Goal: Find specific page/section: Find specific page/section

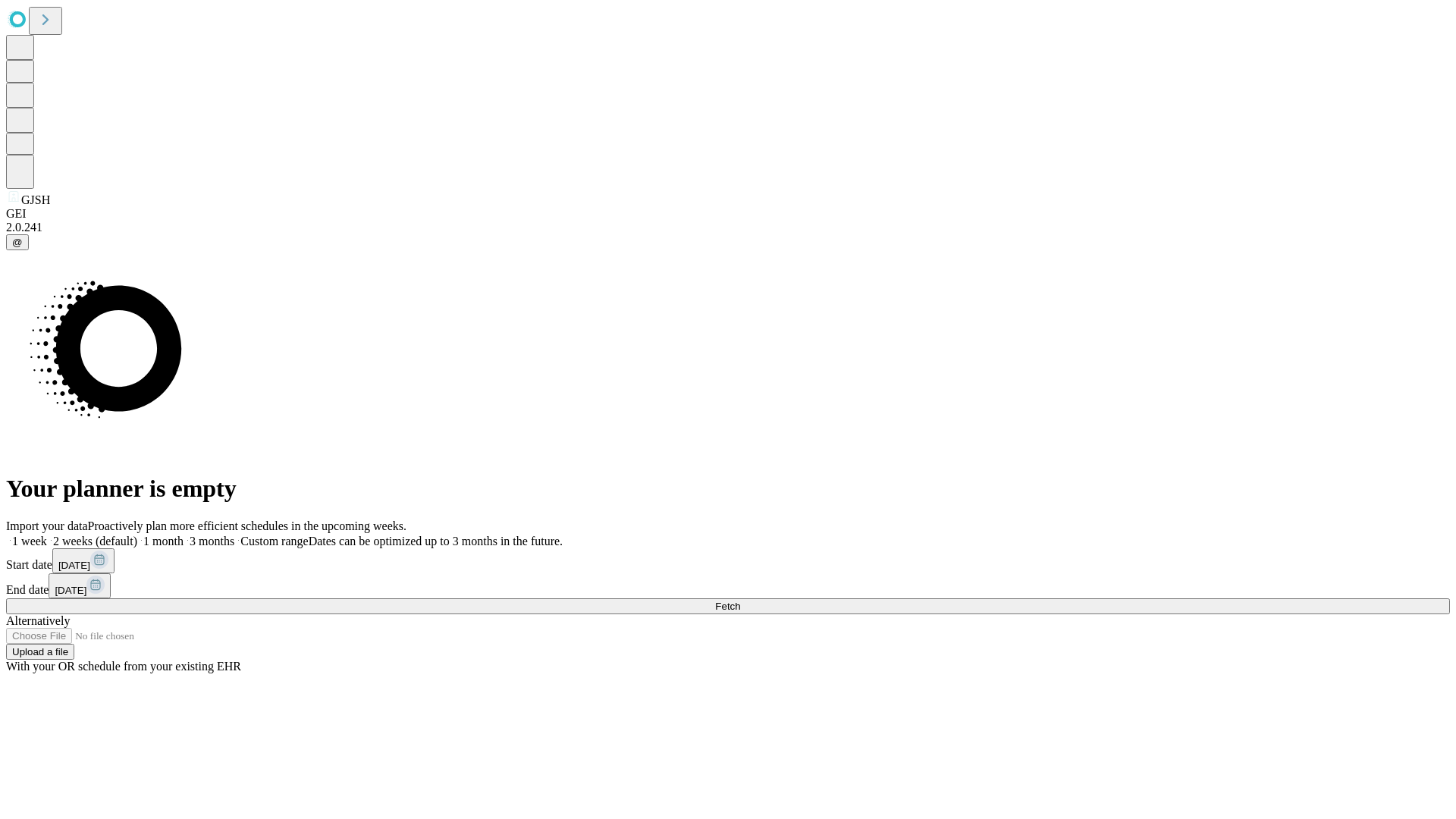
click at [740, 600] on span "Fetch" at bounding box center [727, 606] width 25 height 11
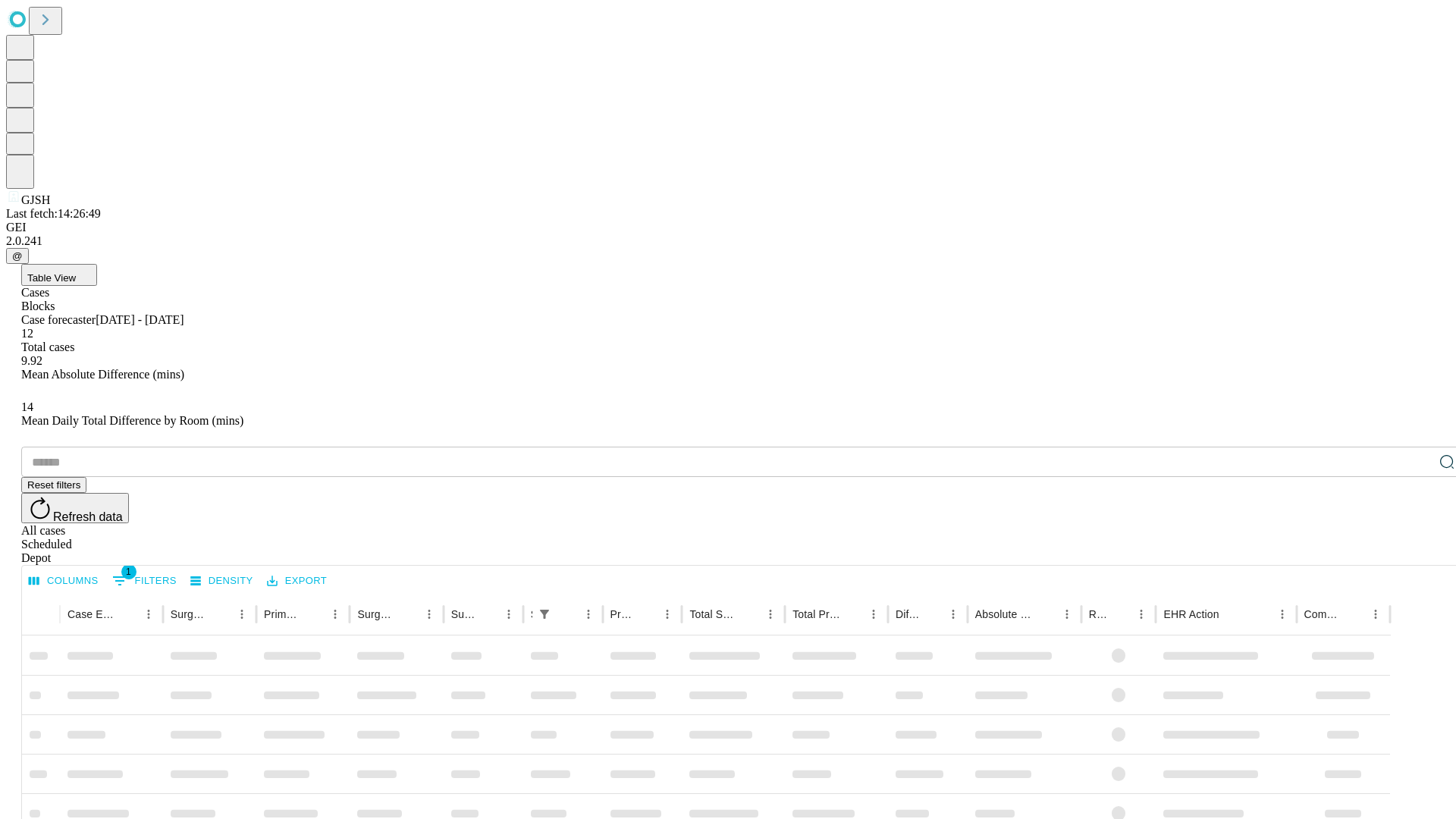
click at [1416, 551] on div "Depot" at bounding box center [743, 557] width 1444 height 14
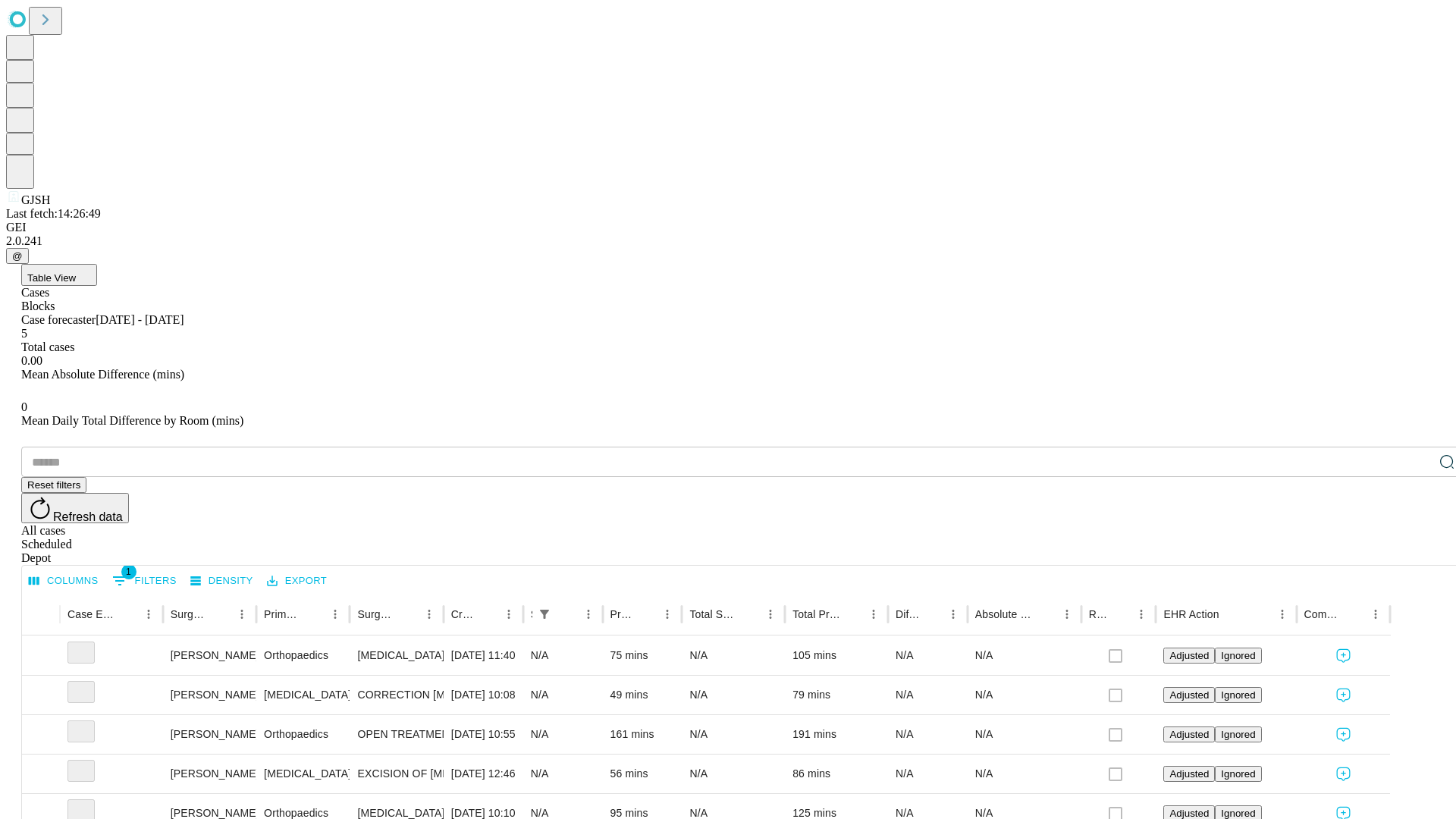
click at [1293, 524] on div "All cases" at bounding box center [743, 530] width 1444 height 14
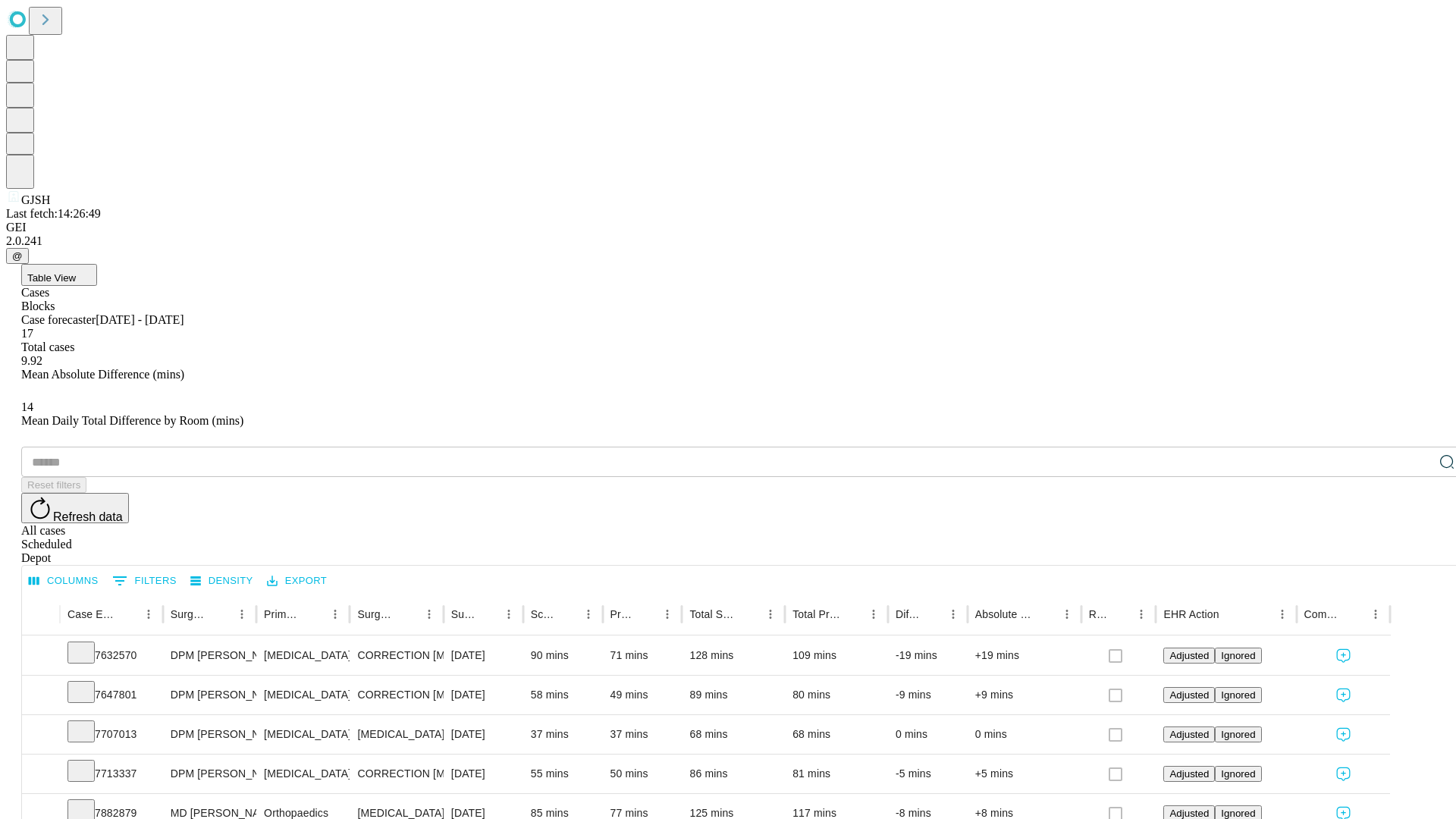
type input "*******"
